Goal: Information Seeking & Learning: Learn about a topic

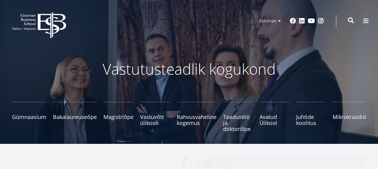
click at [351, 20] on span at bounding box center [351, 20] width 6 height 6
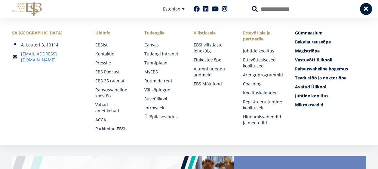
click at [285, 12] on input "Otsing" at bounding box center [302, 9] width 102 height 13
type input "**********"
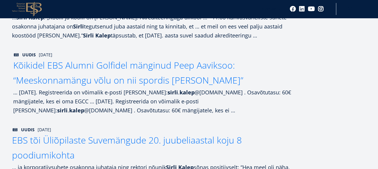
scroll to position [270, 0]
click at [163, 82] on span "Kõikidel EBS Alumni Golfidel mänginud Peep Aaviksoo: “Meeskonnamängu võlu on ni…" at bounding box center [128, 72] width 230 height 27
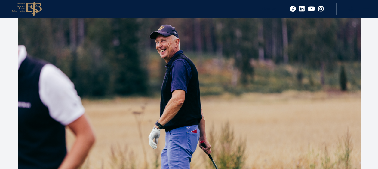
scroll to position [180, 0]
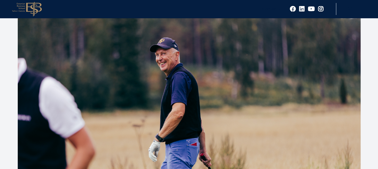
click at [26, 6] on icon at bounding box center [34, 9] width 16 height 15
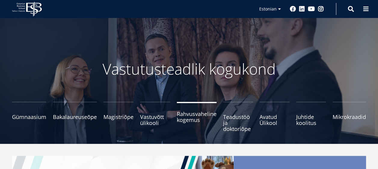
scroll to position [120, 0]
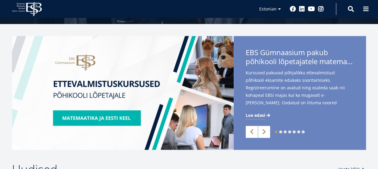
click at [302, 132] on link "7" at bounding box center [302, 132] width 3 height 3
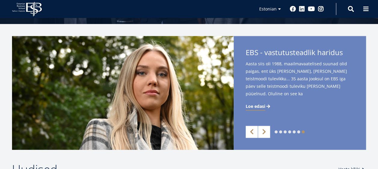
click at [299, 132] on link "6" at bounding box center [298, 132] width 3 height 3
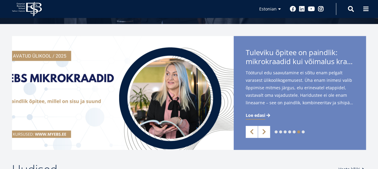
click at [293, 132] on link "5" at bounding box center [293, 132] width 3 height 3
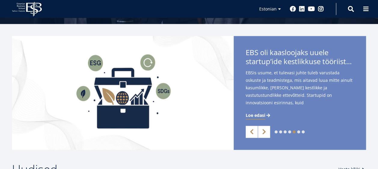
click at [290, 132] on link "4" at bounding box center [289, 132] width 3 height 3
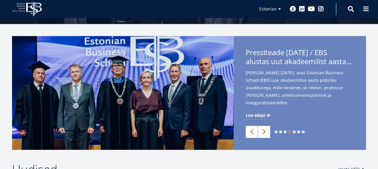
click at [285, 132] on link "3" at bounding box center [284, 132] width 3 height 3
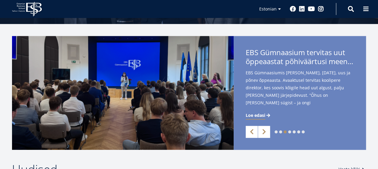
click at [281, 132] on link "2" at bounding box center [280, 132] width 3 height 3
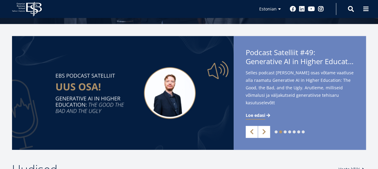
scroll to position [240, 0]
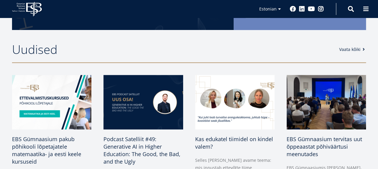
click at [348, 51] on link "Vaata kõiki" at bounding box center [352, 50] width 27 height 6
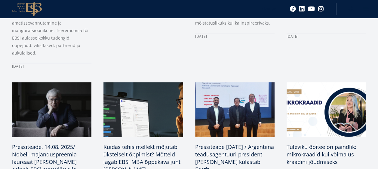
scroll to position [571, 0]
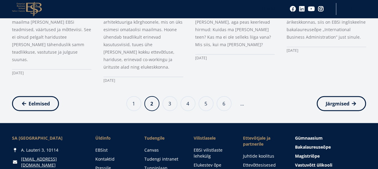
scroll to position [661, 0]
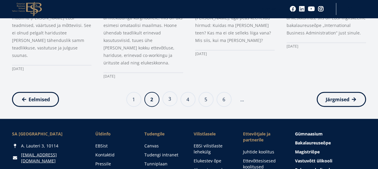
click at [169, 92] on link "Page 3" at bounding box center [169, 99] width 15 height 15
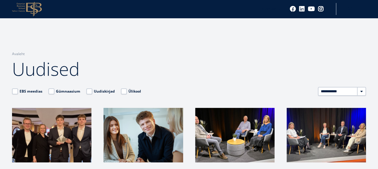
click at [36, 9] on icon "EBS Logo Created with Sketch." at bounding box center [27, 9] width 30 height 15
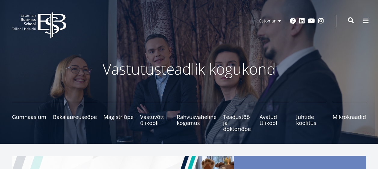
click at [349, 20] on span at bounding box center [351, 20] width 6 height 6
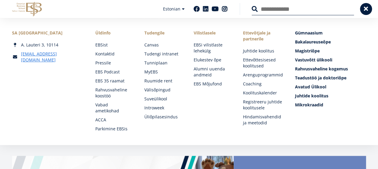
click at [281, 9] on input "Otsing" at bounding box center [302, 9] width 102 height 13
type input "****"
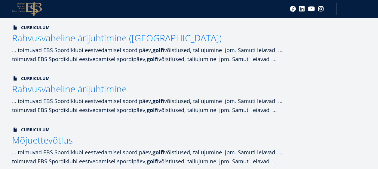
scroll to position [511, 0]
